Goal: Information Seeking & Learning: Learn about a topic

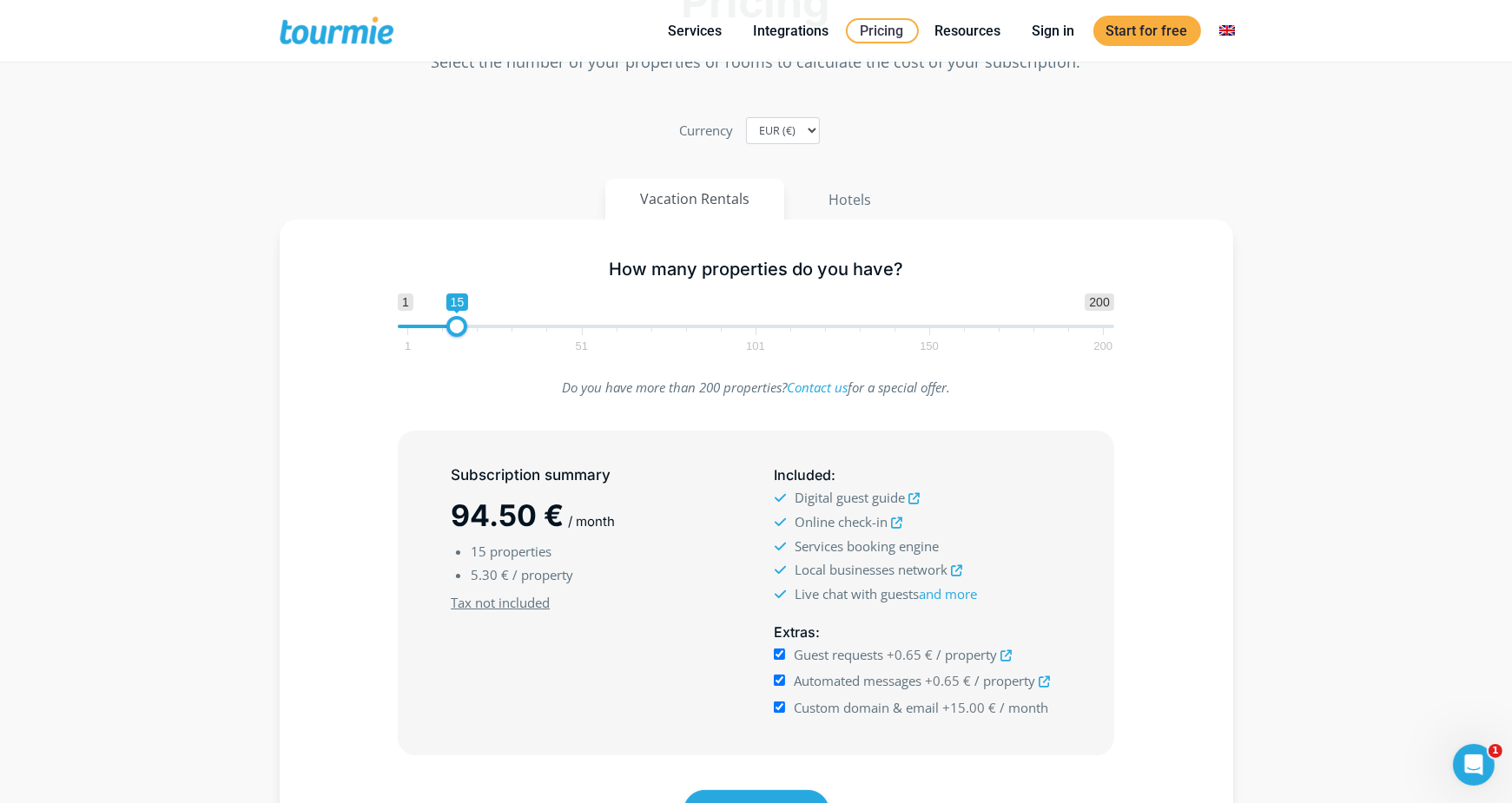
click at [1454, 175] on section "Pricing Select the number of your properties or rooms to calculate the cost of …" at bounding box center [756, 436] width 1512 height 1040
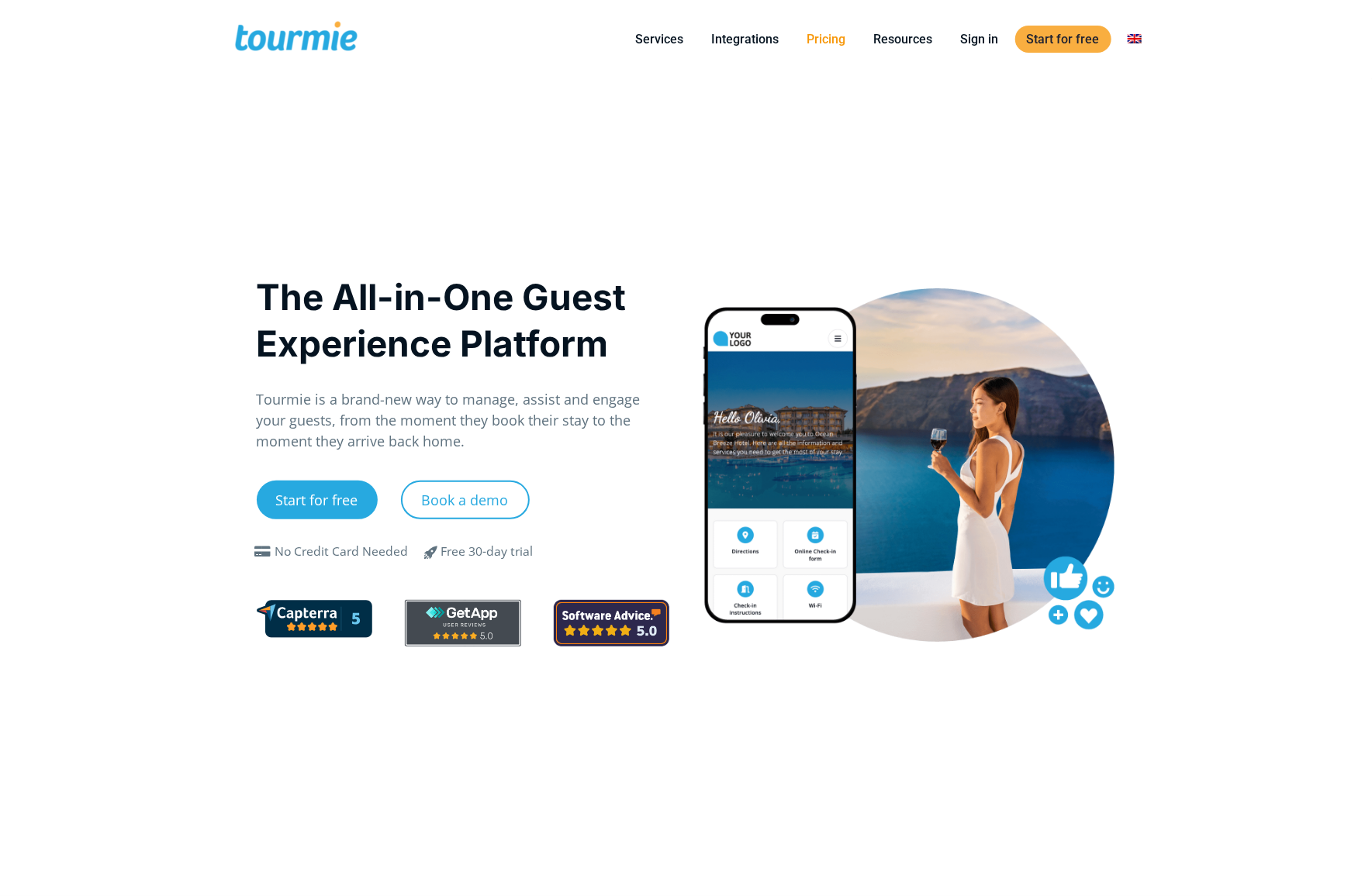
click at [838, 38] on link "Pricing" at bounding box center [827, 39] width 62 height 19
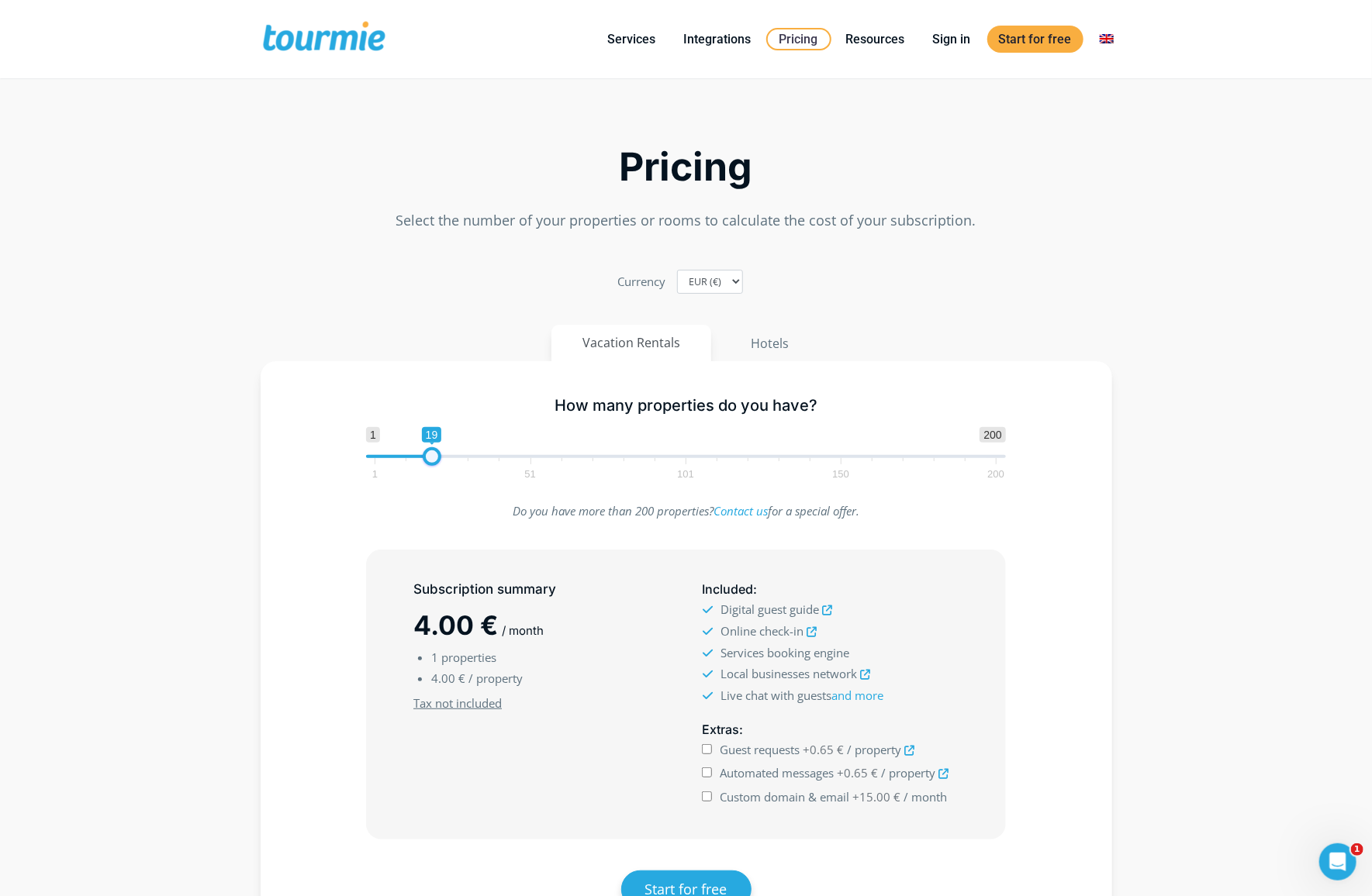
type input "20"
drag, startPoint x: 381, startPoint y: 461, endPoint x: 438, endPoint y: 461, distance: 57.0
click at [438, 461] on span at bounding box center [435, 456] width 18 height 18
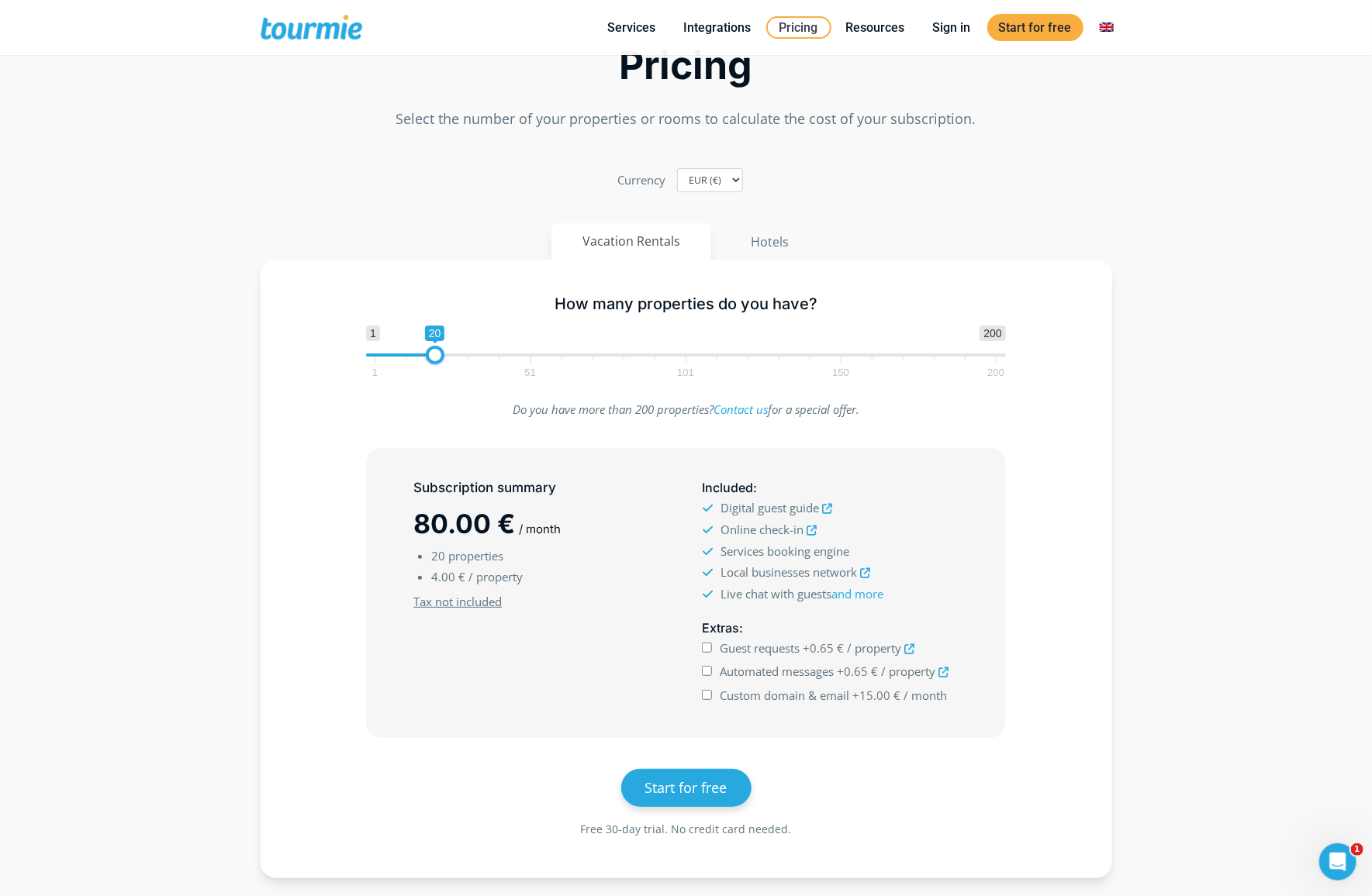
scroll to position [63, 0]
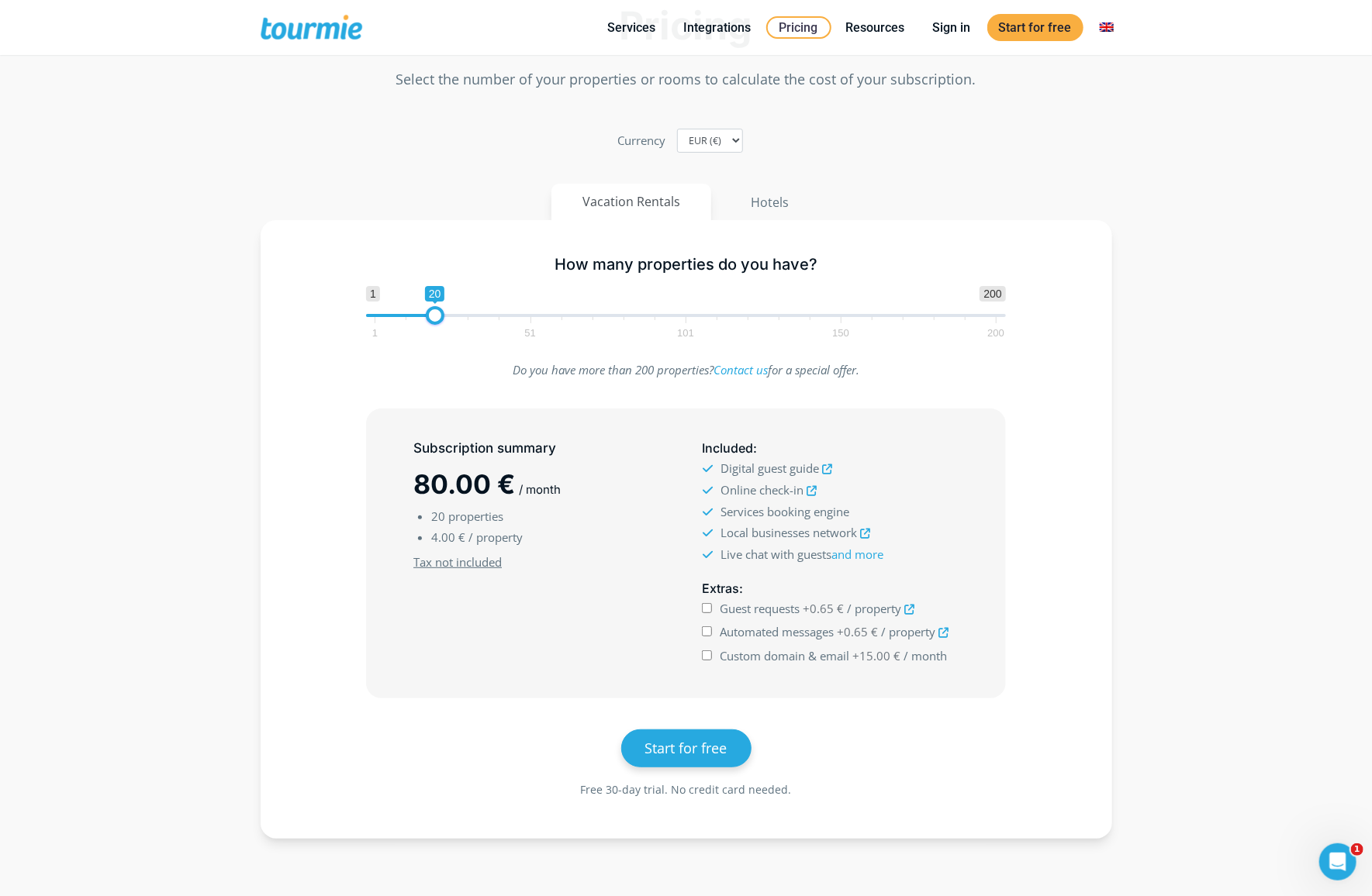
click at [710, 657] on input "Custom domain & email +15.00 € / month" at bounding box center [707, 656] width 10 height 10
checkbox input "true"
click at [708, 634] on input "Automated messages +0.65 € / property" at bounding box center [707, 632] width 10 height 10
checkbox input "true"
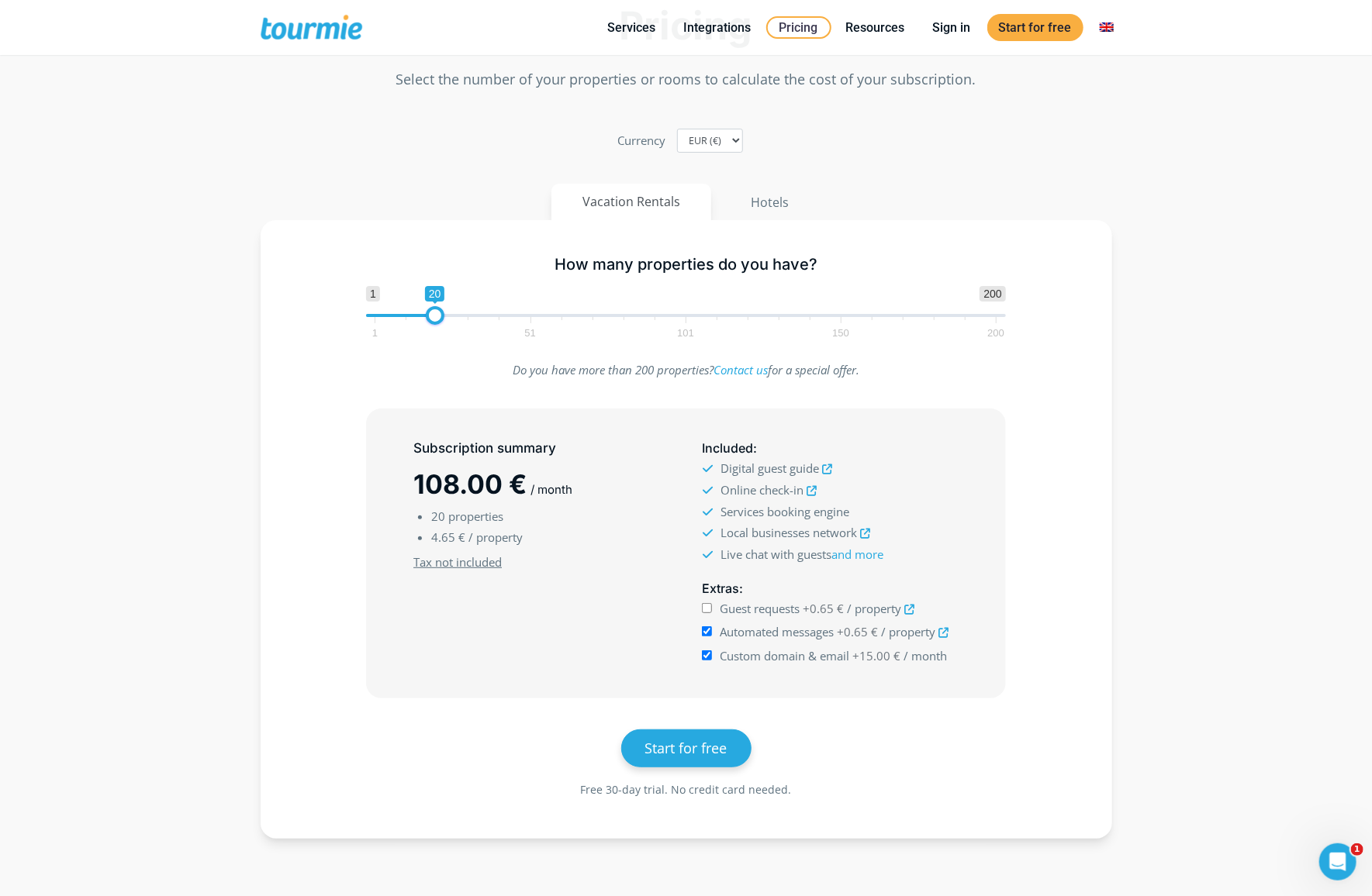
click at [708, 610] on input "Guest requests +0.65 € / property" at bounding box center [707, 608] width 10 height 10
checkbox input "true"
drag, startPoint x: 422, startPoint y: 498, endPoint x: 500, endPoint y: 494, distance: 78.1
click at [500, 494] on span "121.00 €" at bounding box center [466, 484] width 107 height 31
click at [549, 493] on span "/ month" at bounding box center [545, 489] width 42 height 15
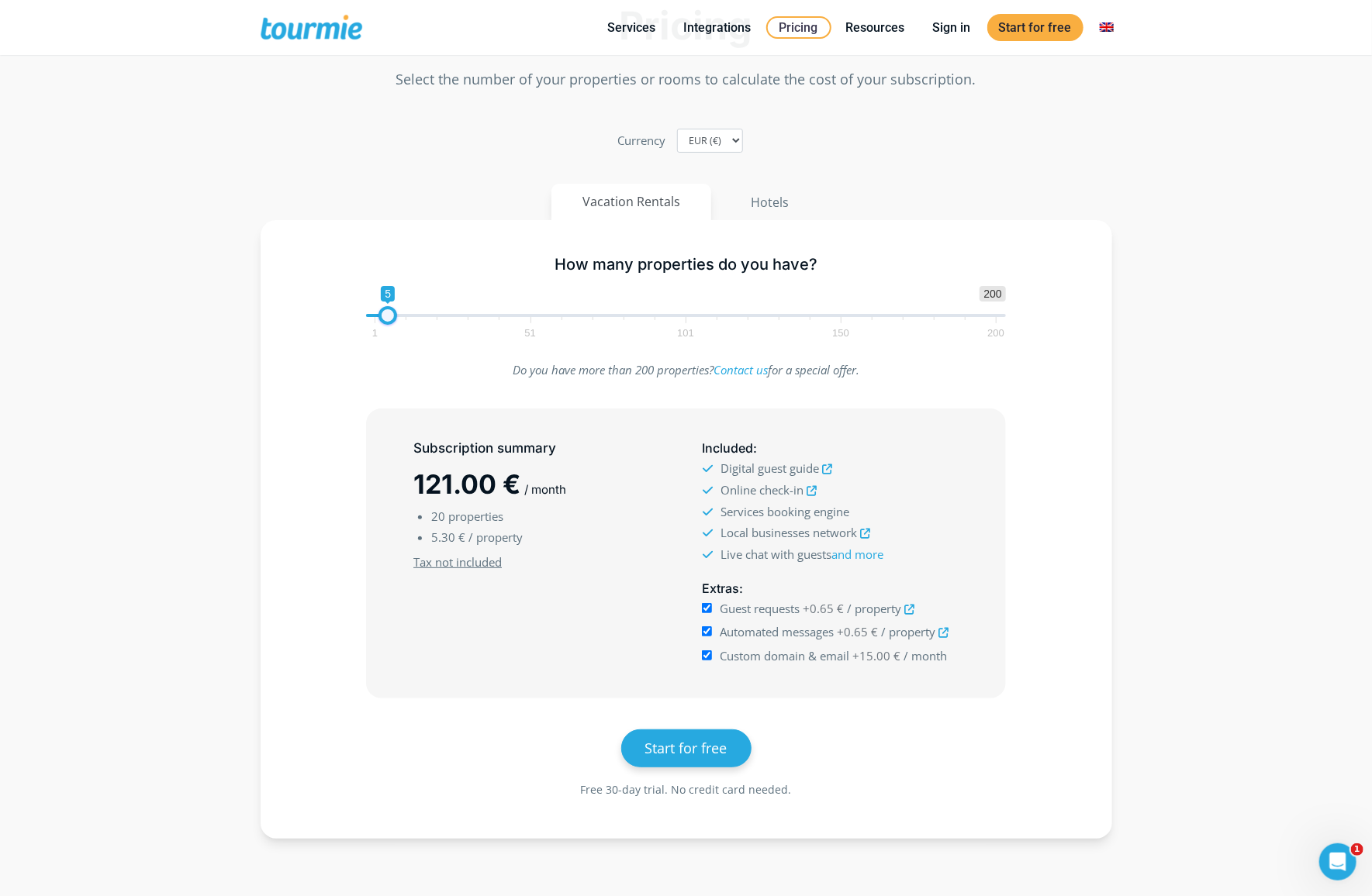
type input "4"
drag, startPoint x: 435, startPoint y: 320, endPoint x: 387, endPoint y: 325, distance: 48.3
click at [387, 325] on span at bounding box center [384, 316] width 18 height 18
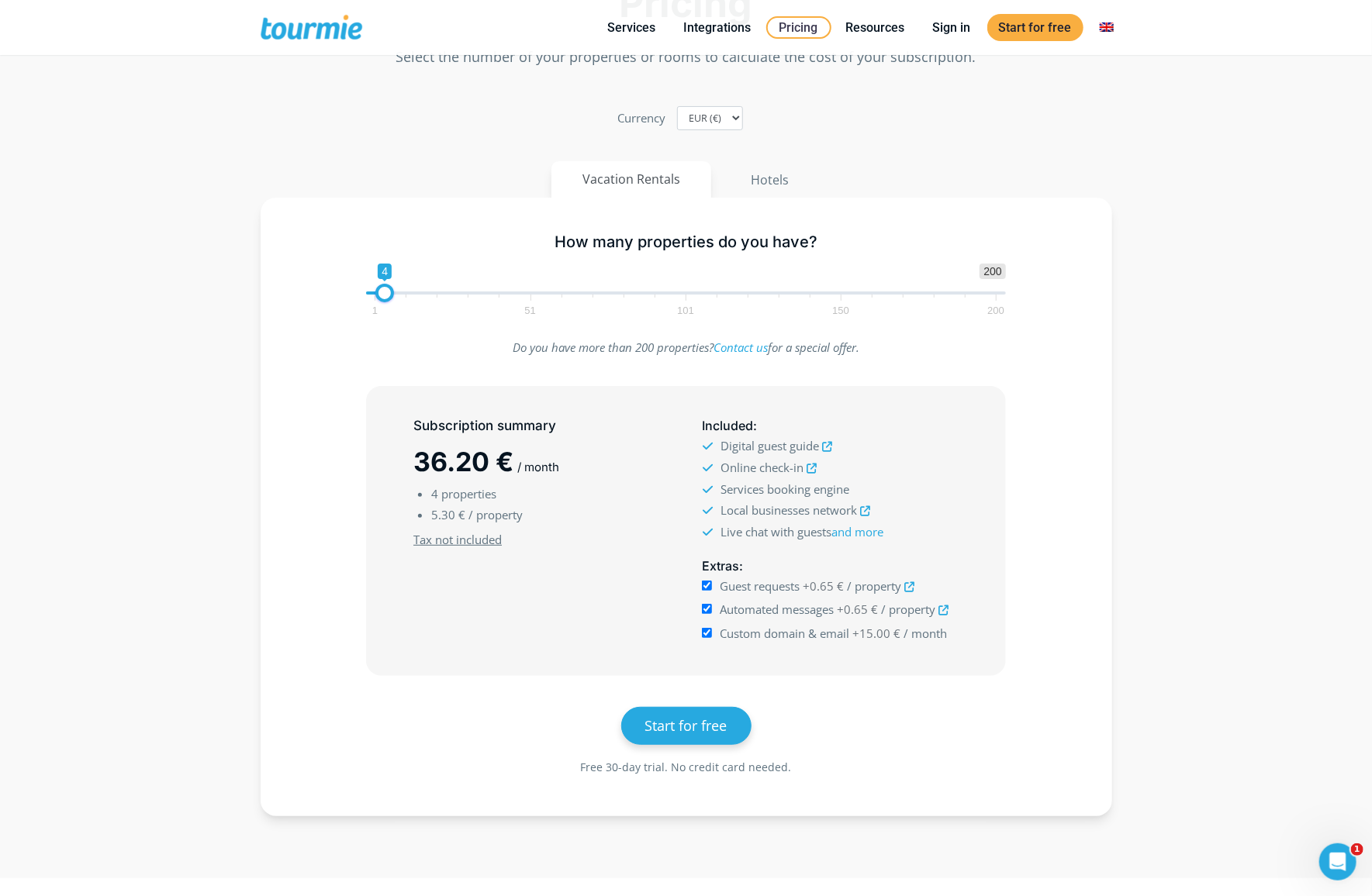
scroll to position [97, 0]
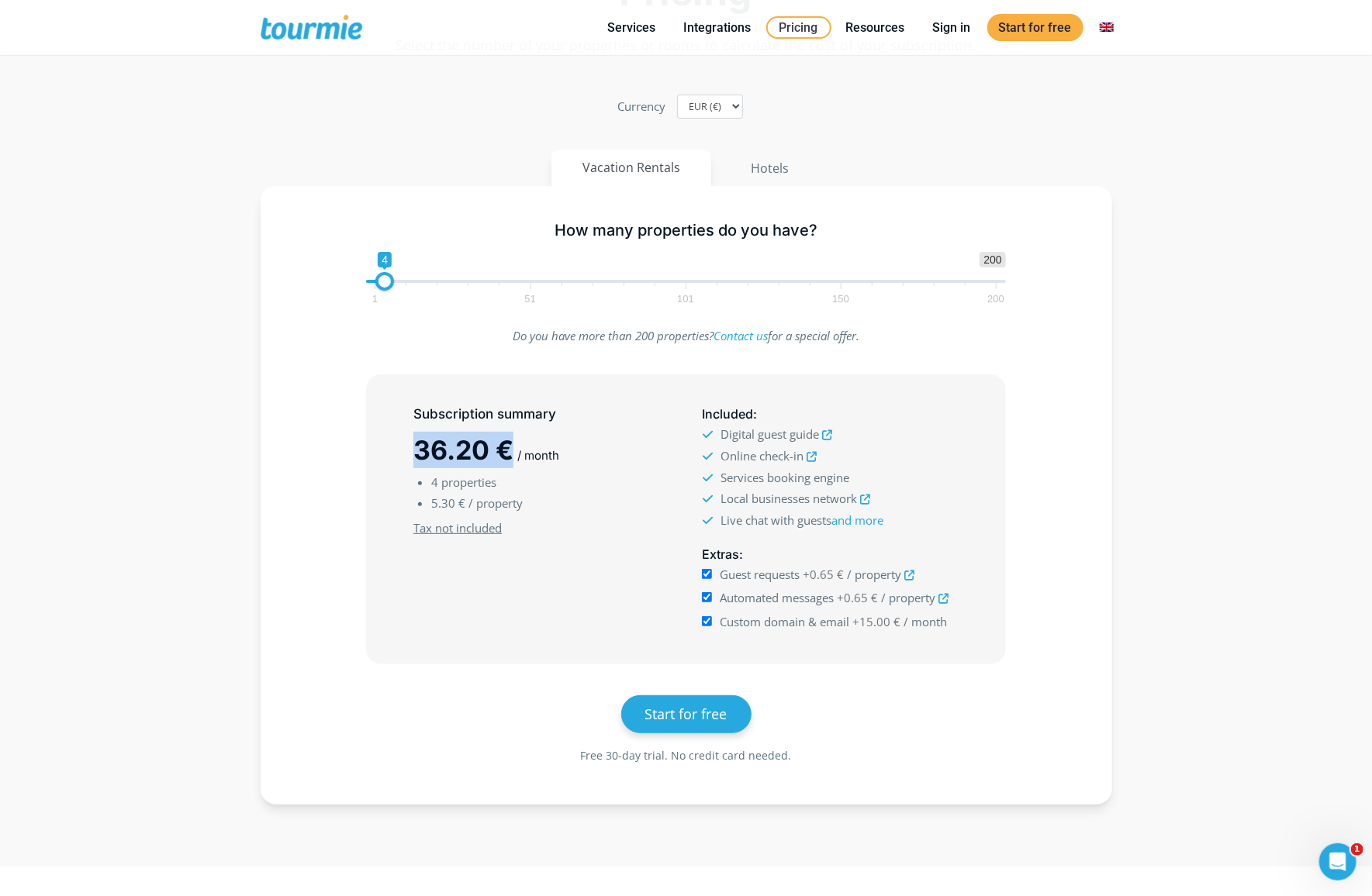
drag, startPoint x: 420, startPoint y: 460, endPoint x: 524, endPoint y: 462, distance: 104.0
click at [524, 462] on h2 "36.20 € / month" at bounding box center [541, 450] width 256 height 36
click at [559, 455] on span "/ month" at bounding box center [539, 455] width 42 height 15
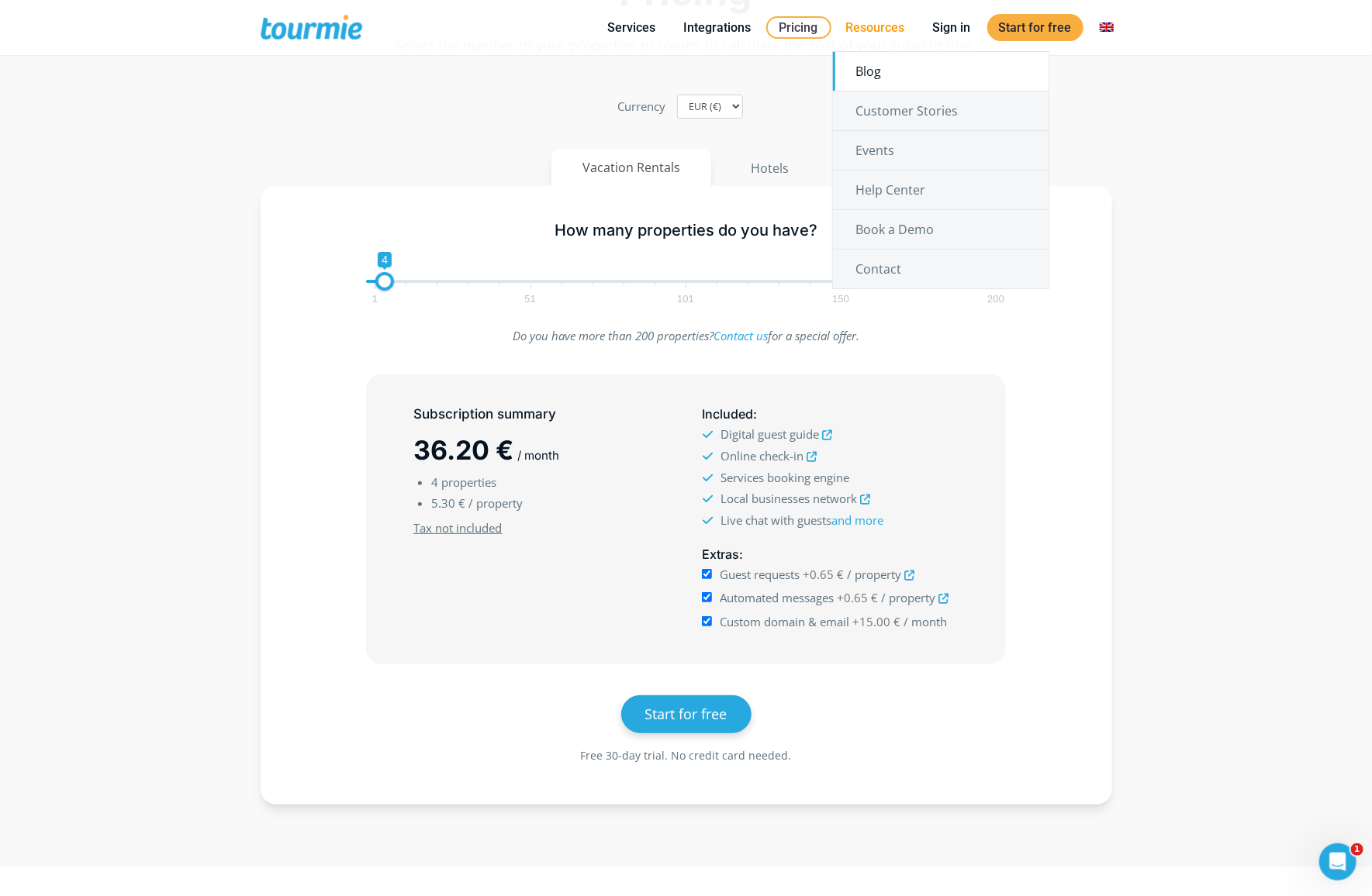
click at [883, 79] on link "Blog" at bounding box center [941, 71] width 215 height 39
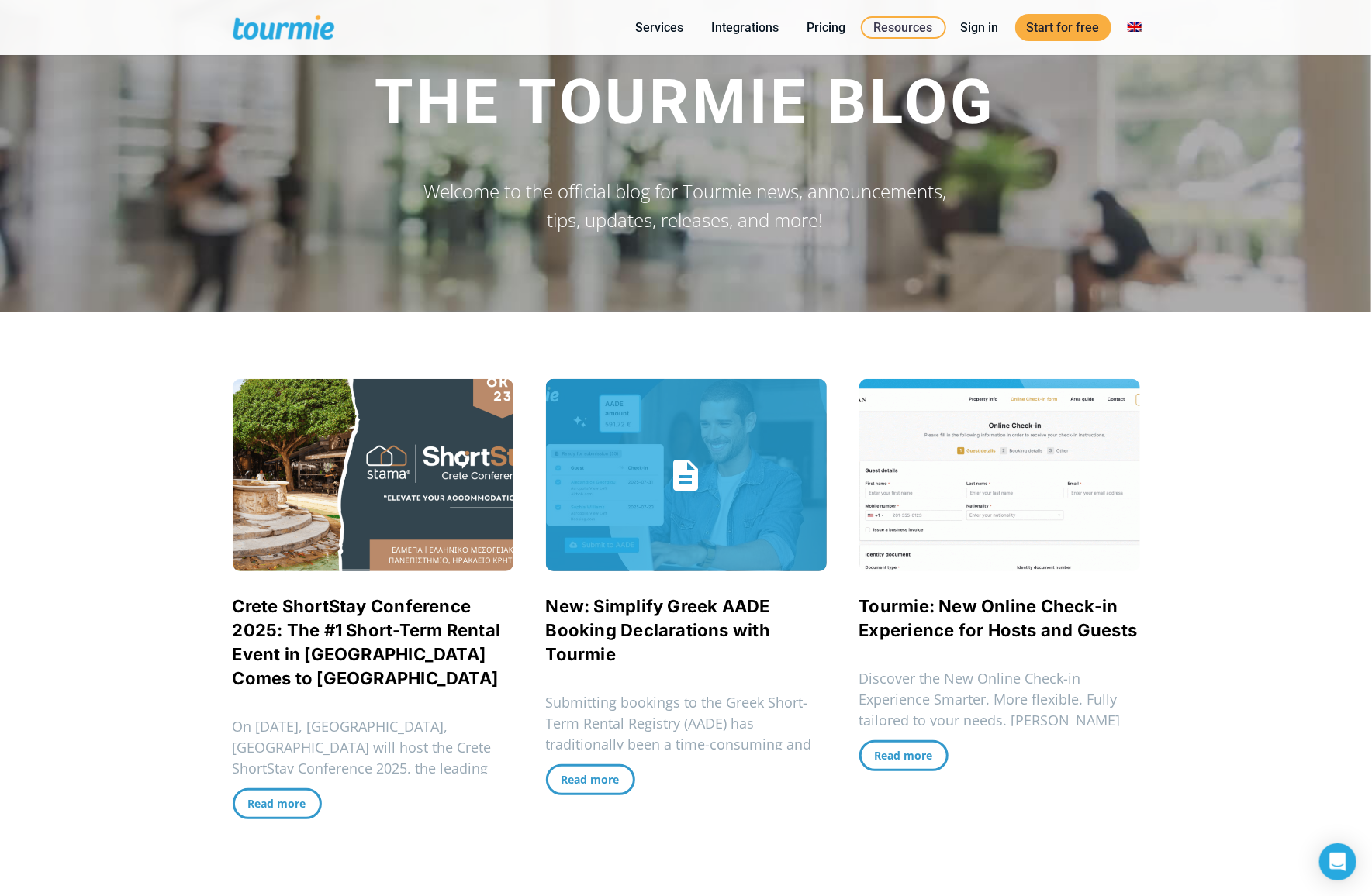
checkbox input "true"
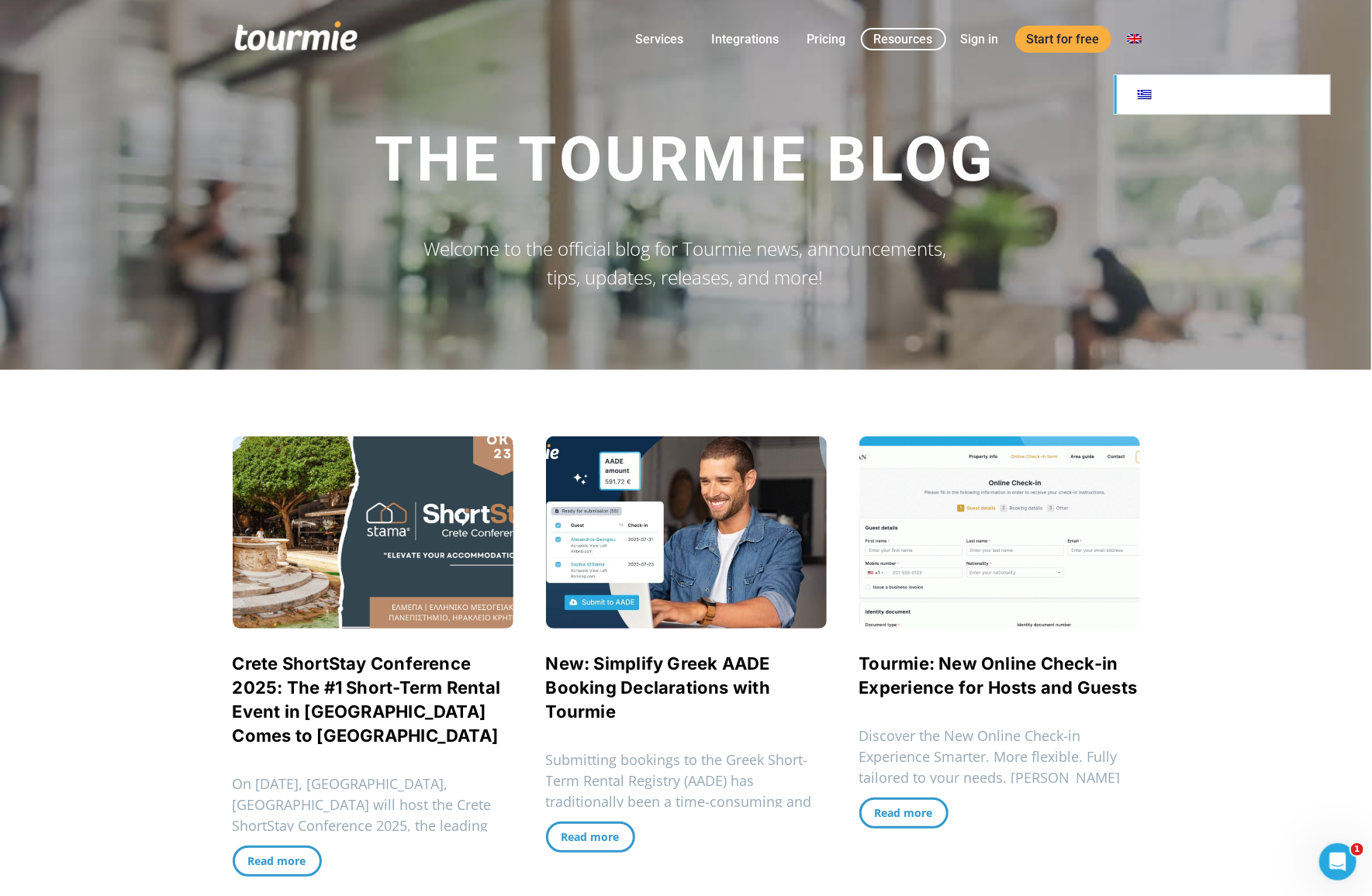
click at [1159, 101] on link at bounding box center [1222, 94] width 215 height 39
